Goal: Task Accomplishment & Management: Complete application form

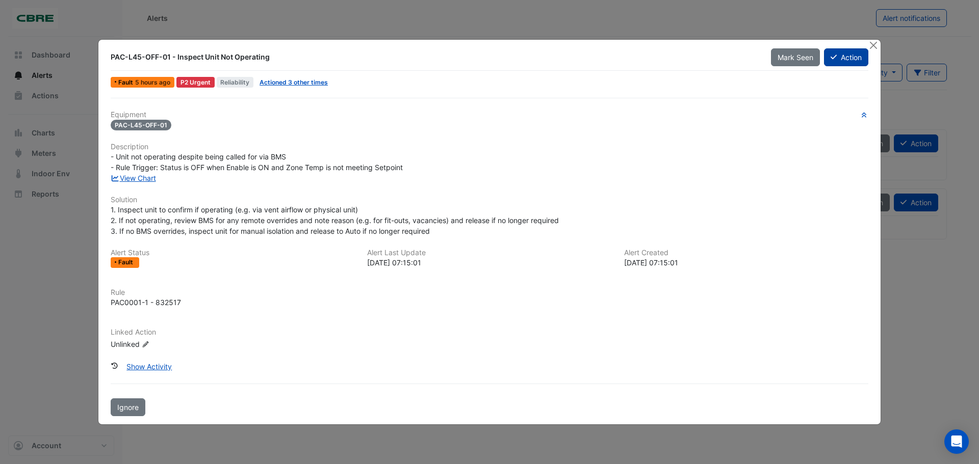
click at [832, 59] on icon at bounding box center [834, 57] width 6 height 5
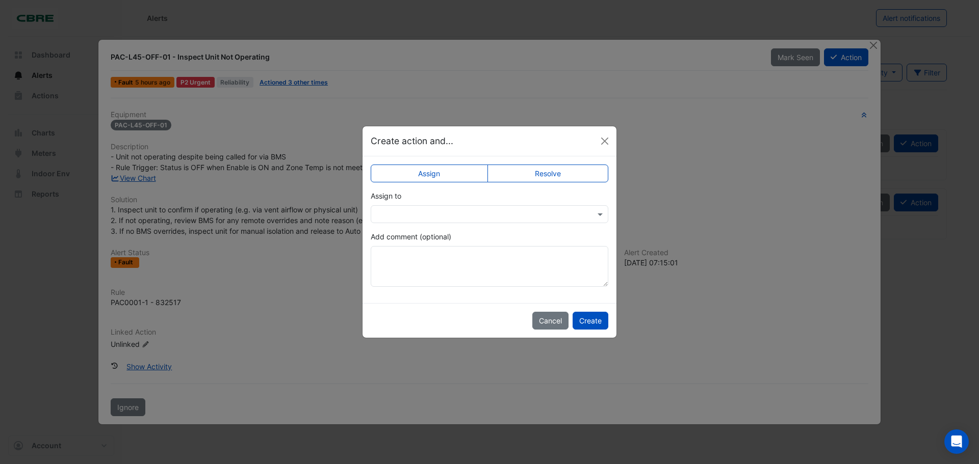
click at [507, 217] on input "text" at bounding box center [479, 215] width 206 height 11
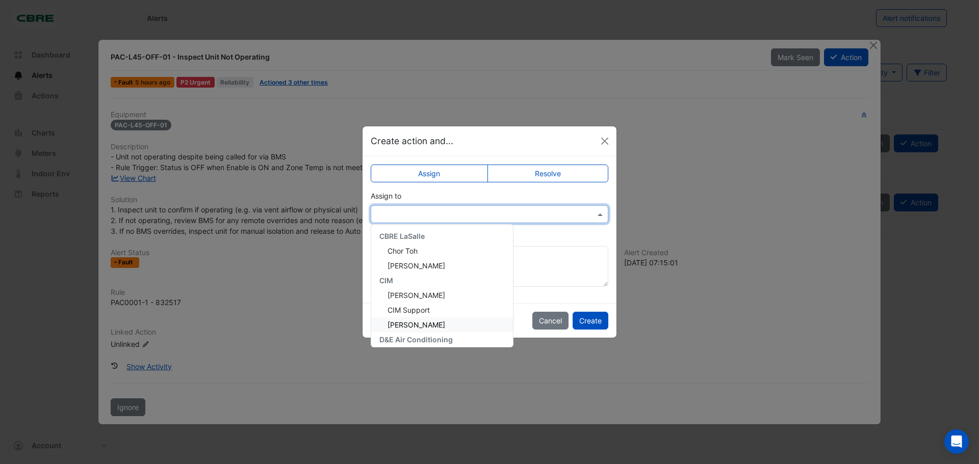
scroll to position [51, 0]
click at [435, 304] on div "[PERSON_NAME]" at bounding box center [442, 303] width 142 height 15
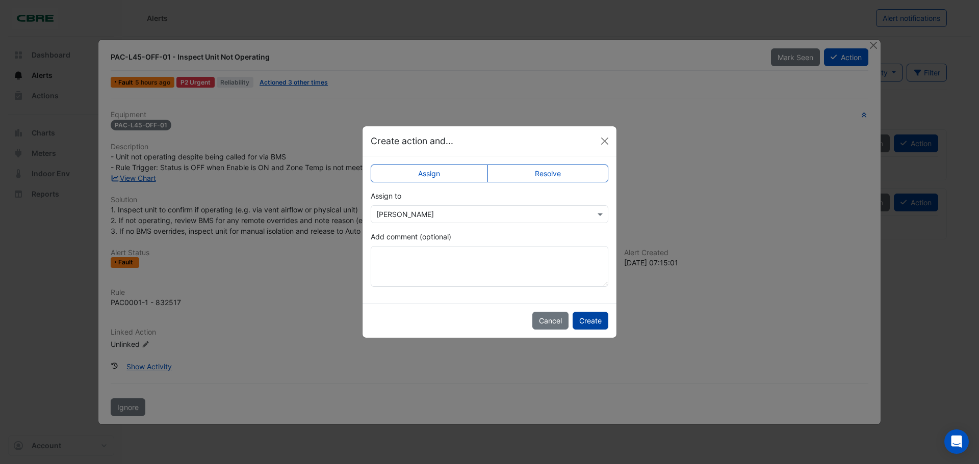
click at [582, 322] on button "Create" at bounding box center [591, 321] width 36 height 18
